Goal: Information Seeking & Learning: Learn about a topic

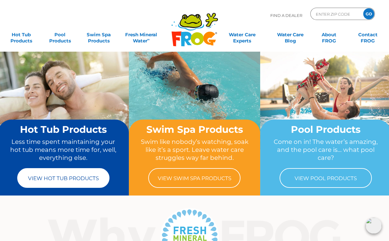
click at [53, 177] on link "View Hot Tub Products" at bounding box center [63, 178] width 92 height 20
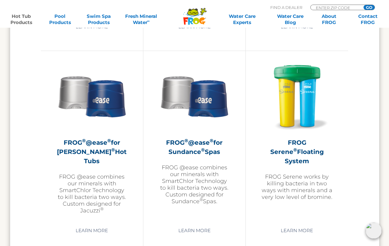
scroll to position [1107, 0]
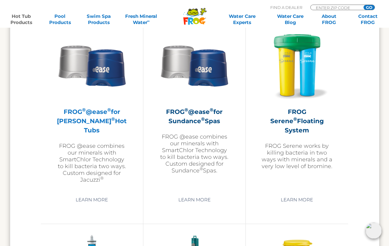
click at [95, 118] on h2 "FROG ® @ease ® for Jacuzzi ® Hot Tubs" at bounding box center [91, 121] width 71 height 28
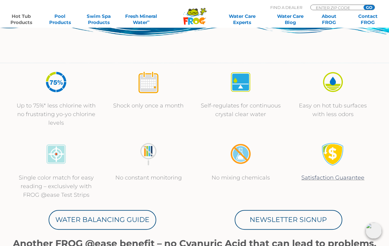
scroll to position [61, 0]
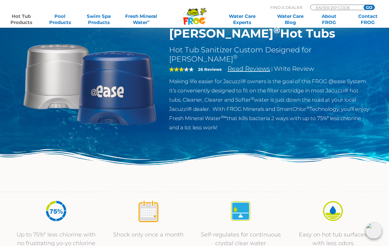
click at [256, 65] on link "Read Reviews" at bounding box center [248, 68] width 42 height 7
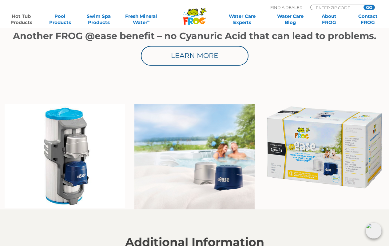
scroll to position [395, 0]
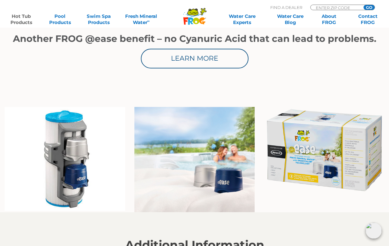
click at [90, 167] on img at bounding box center [65, 159] width 120 height 104
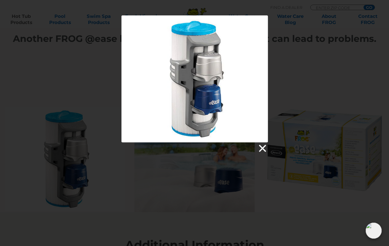
click at [264, 148] on link at bounding box center [261, 148] width 9 height 9
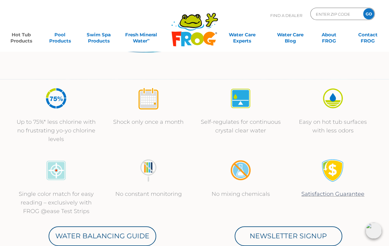
scroll to position [0, 0]
